Goal: Use online tool/utility: Utilize a website feature to perform a specific function

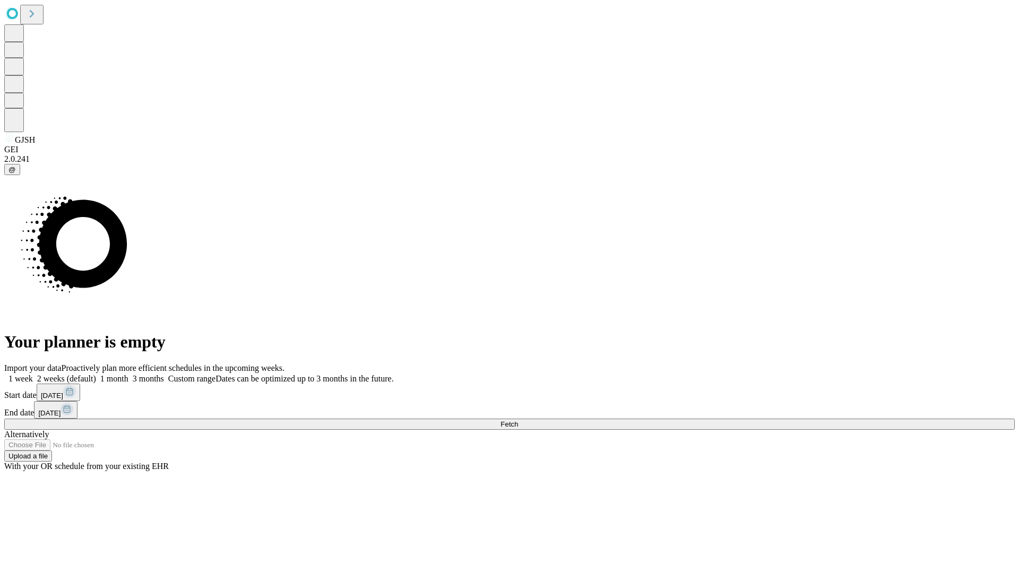
click at [518, 420] on span "Fetch" at bounding box center [509, 424] width 18 height 8
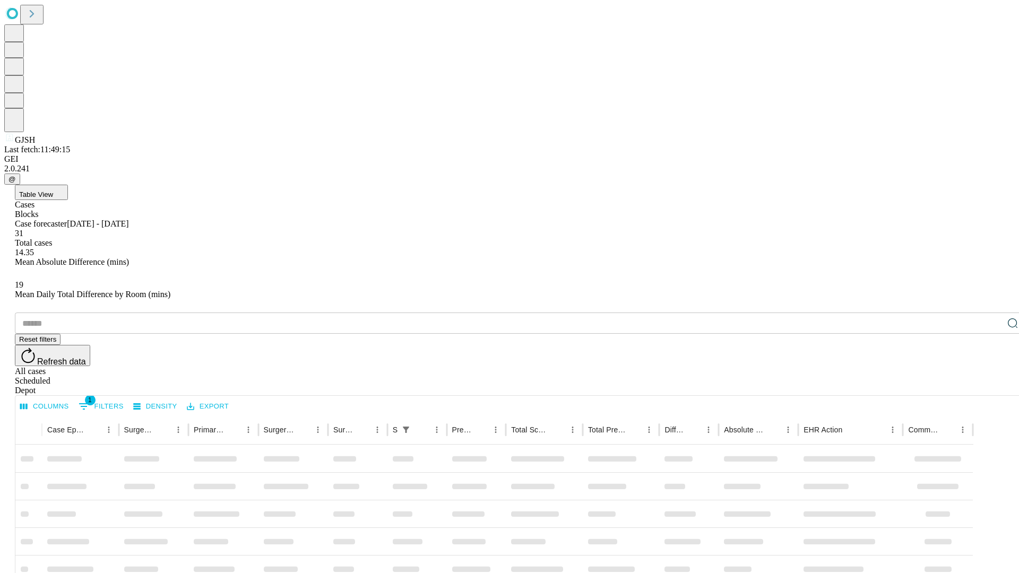
click at [53, 190] on span "Table View" at bounding box center [36, 194] width 34 height 8
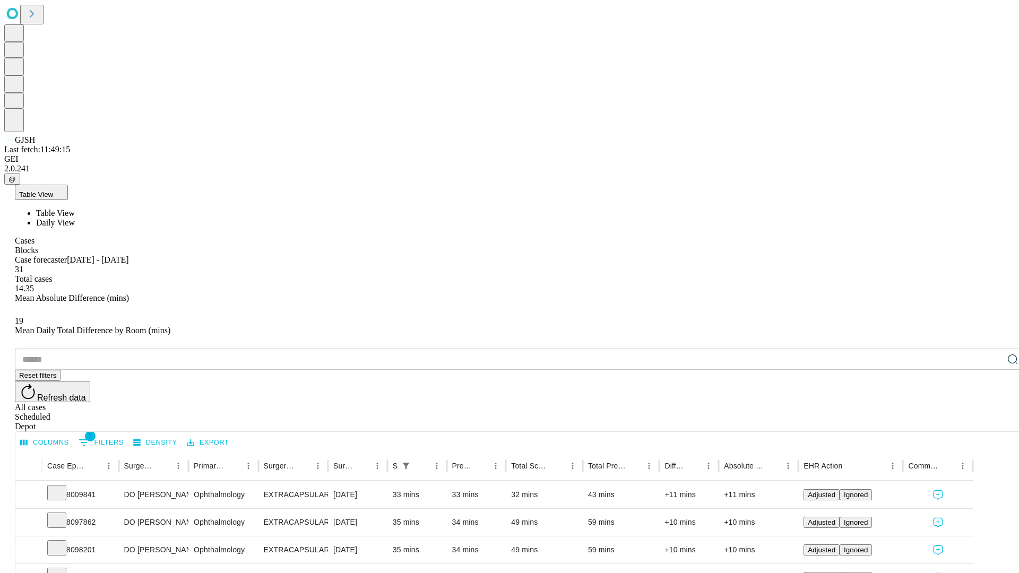
click at [75, 218] on span "Daily View" at bounding box center [55, 222] width 39 height 9
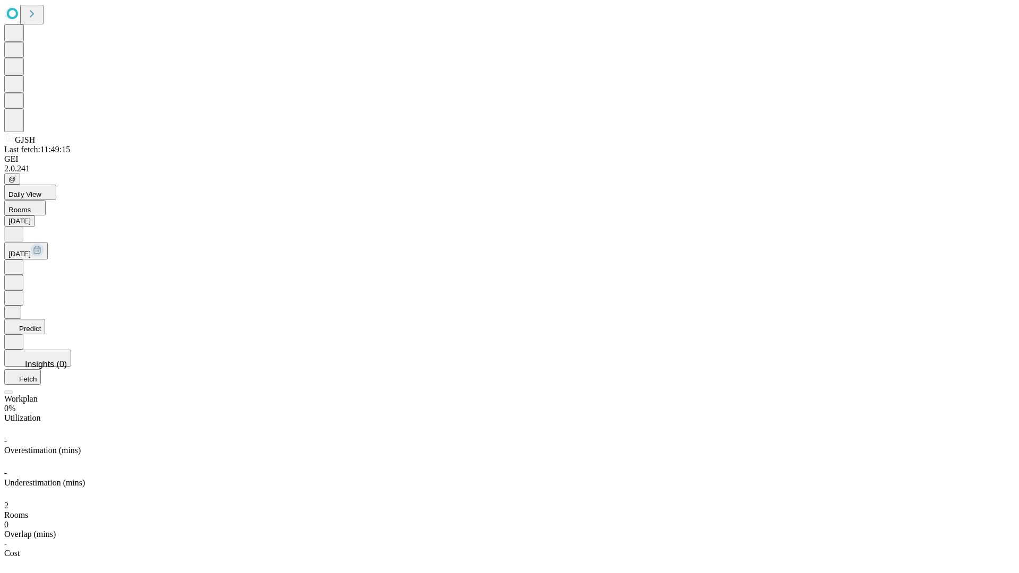
click at [45, 319] on button "Predict" at bounding box center [24, 326] width 41 height 15
